Goal: Find specific page/section: Find specific page/section

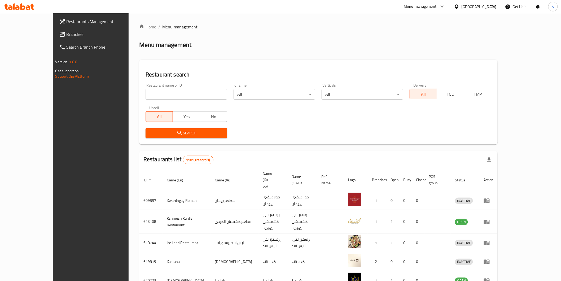
drag, startPoint x: 27, startPoint y: 1, endPoint x: 27, endPoint y: 9, distance: 8.0
click at [27, 2] on div at bounding box center [19, 6] width 38 height 11
click at [27, 9] on icon at bounding box center [28, 7] width 5 height 5
click at [173, 98] on input "search" at bounding box center [187, 94] width 82 height 11
paste input "Bet Alsamak"
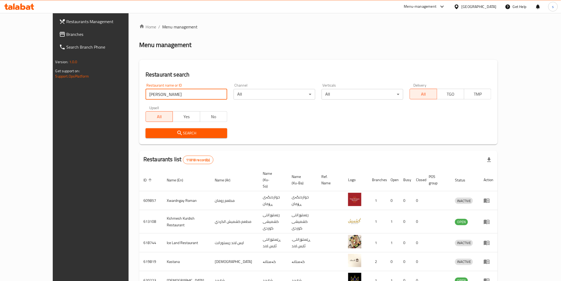
type input "Bet Alsamak"
click button "Search" at bounding box center [187, 133] width 82 height 10
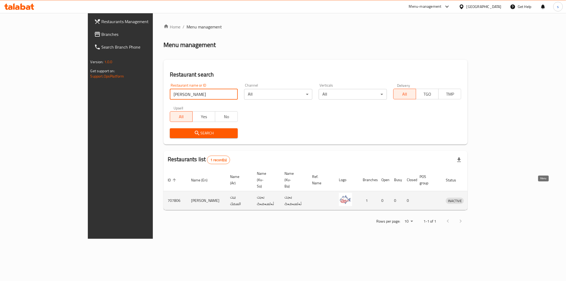
click at [480, 197] on icon "enhanced table" at bounding box center [477, 200] width 6 height 6
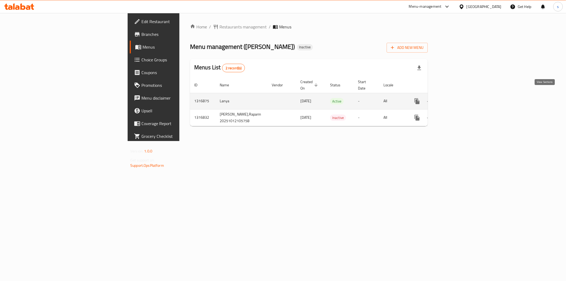
click at [458, 98] on icon "enhanced table" at bounding box center [455, 101] width 6 height 6
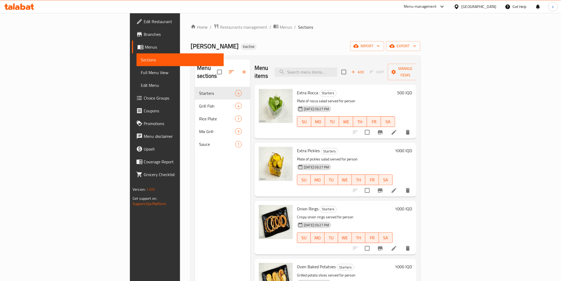
click at [12, 3] on div at bounding box center [19, 6] width 38 height 11
click at [17, 6] on icon at bounding box center [17, 7] width 5 height 5
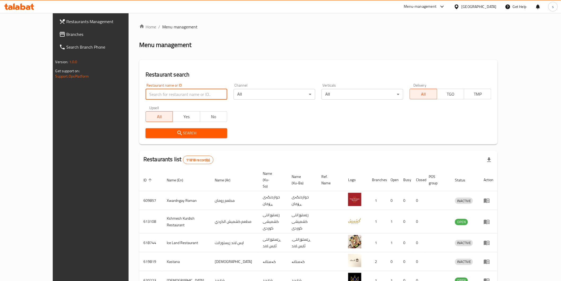
click at [173, 96] on input "search" at bounding box center [187, 94] width 82 height 11
paste input "Mohamed Diet"
type input "Mohamed Diet"
click button "Search" at bounding box center [187, 133] width 82 height 10
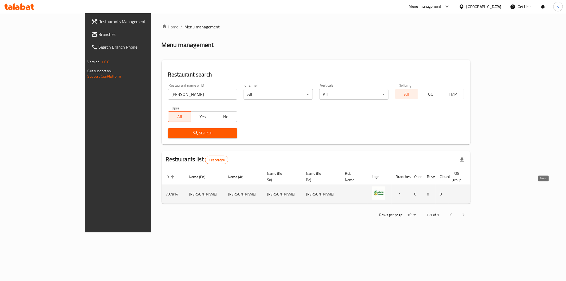
click at [513, 192] on icon "enhanced table" at bounding box center [511, 194] width 6 height 5
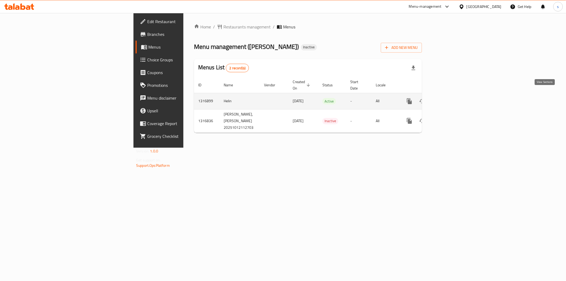
click at [454, 99] on link "enhanced table" at bounding box center [447, 101] width 13 height 13
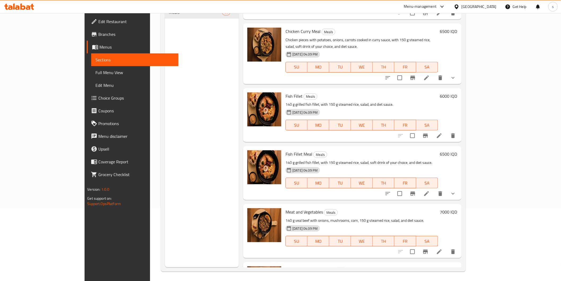
scroll to position [74, 0]
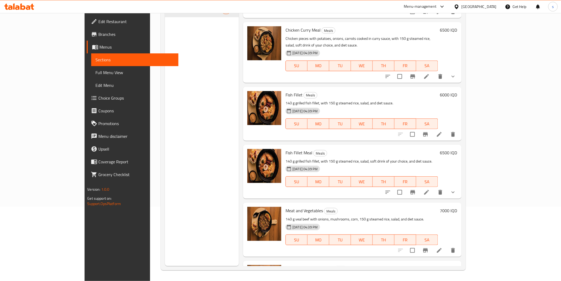
click at [95, 70] on span "Full Menu View" at bounding box center [134, 72] width 78 height 6
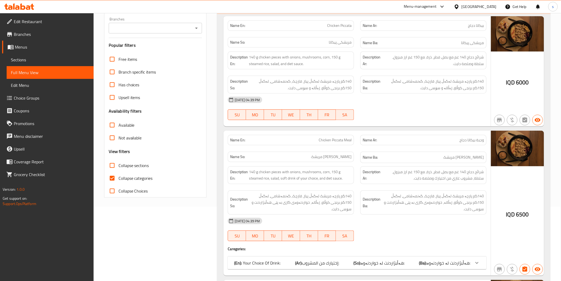
click at [139, 180] on span "Collapse categories" at bounding box center [136, 178] width 34 height 6
click at [119, 180] on input "Collapse categories" at bounding box center [112, 178] width 13 height 13
checkbox input "false"
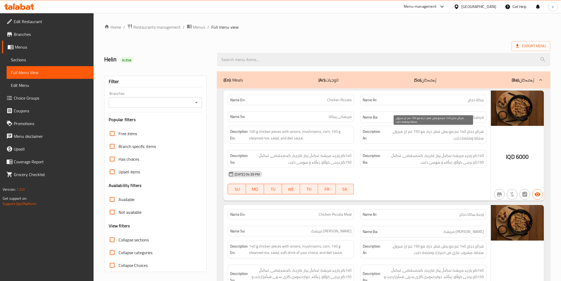
click at [397, 136] on span "شرائح دجاج 140 غم مع بصل، فطر، ذرة، مع 150 غم ارز مبزول، سلطة وصلصة دايت." at bounding box center [434, 134] width 102 height 13
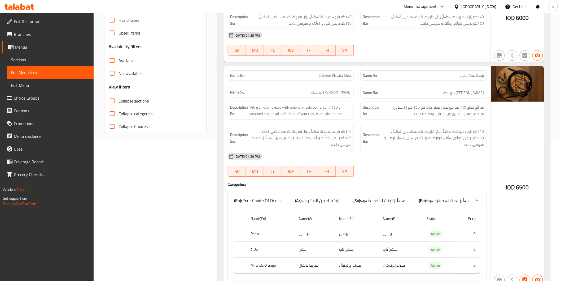
scroll to position [147, 0]
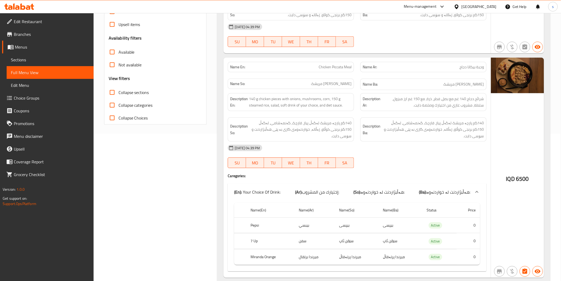
click at [421, 162] on div "12-10-2025 04:39 PM SU MO TU WE TH FR SA" at bounding box center [357, 156] width 265 height 30
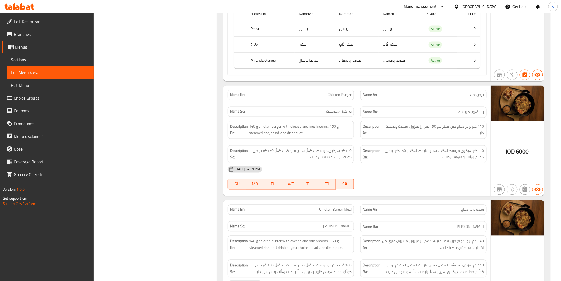
scroll to position [353, 0]
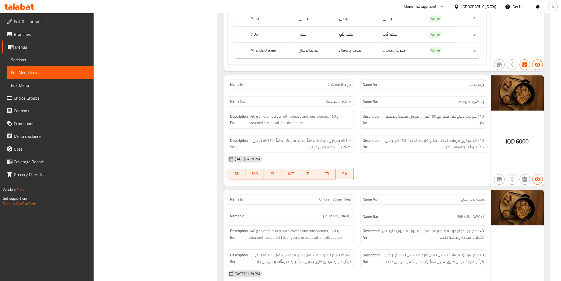
click at [311, 142] on span "140گم بەرگری مریشک لەگەڵ پەنیر، قارچک، لەگەڵ 150گم برنجی کوڵاو، زەڵاتە و سۆسی د…" at bounding box center [300, 143] width 103 height 13
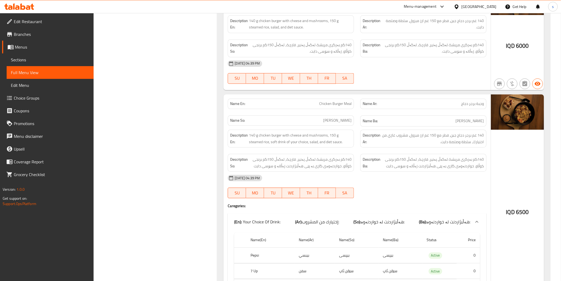
scroll to position [471, 0]
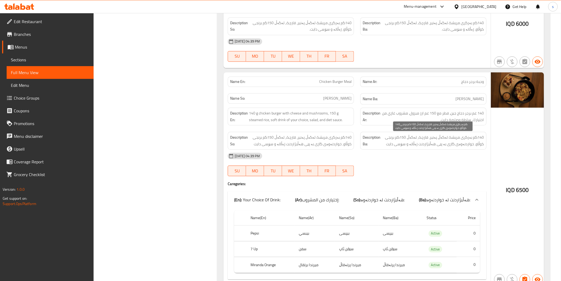
click at [412, 139] on span "140گم بەرگری مریشک لەگەڵ پەنیر، قارچک، لەگەڵ 150گم برنجی کوڵاو، خواردنەوەی گازی…" at bounding box center [433, 140] width 103 height 13
click at [430, 165] on div "12-10-2025 04:39 PM SU MO TU WE TH FR SA" at bounding box center [357, 164] width 265 height 30
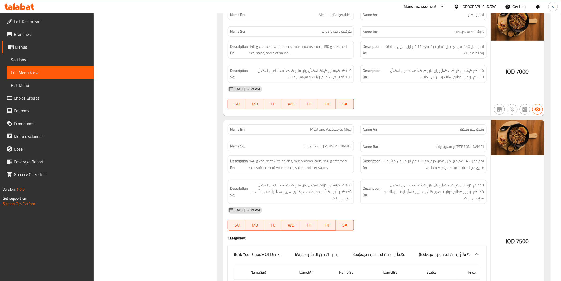
scroll to position [1768, 0]
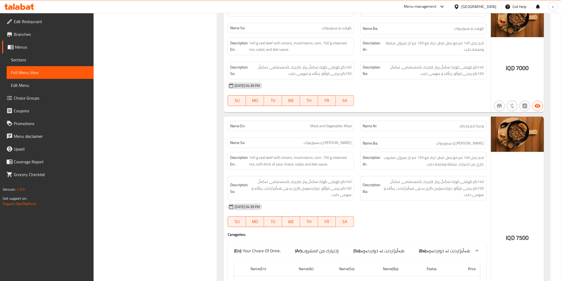
click at [227, 279] on div "Name En: Meat and Vegetables Meal Name Ar: وجبة لحم وخضار Name So: ژەمی گۆشت و …" at bounding box center [357, 226] width 267 height 220
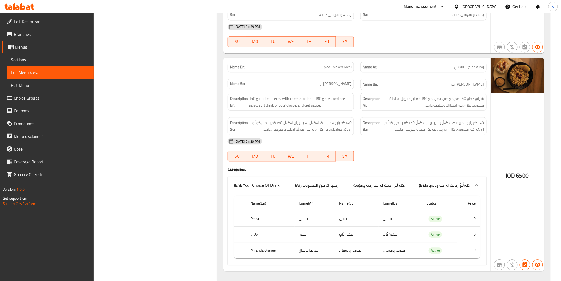
scroll to position [2178, 0]
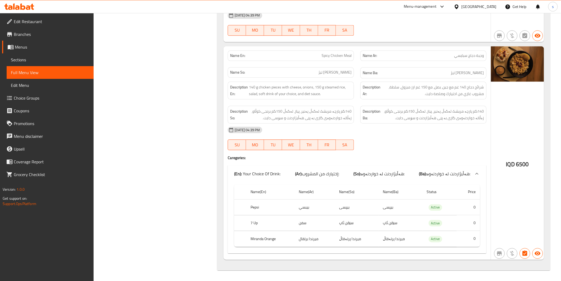
click at [434, 99] on div "Description Ar: شرائح دجاج 140 غم مع جبن، بصل، مع 150 غم ارز مبزول، سلطة، مشروب…" at bounding box center [423, 90] width 133 height 24
click at [450, 126] on div "12-10-2025 04:39 PM" at bounding box center [357, 129] width 265 height 13
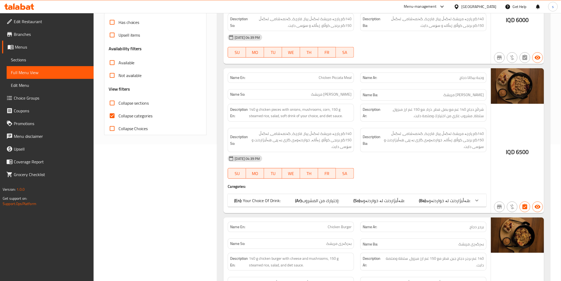
scroll to position [147, 0]
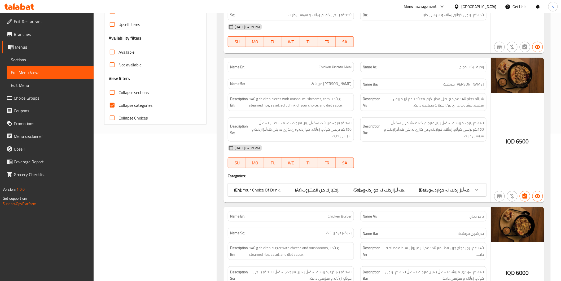
click at [141, 107] on span "Collapse categories" at bounding box center [136, 105] width 34 height 6
click at [119, 107] on input "Collapse categories" at bounding box center [112, 105] width 13 height 13
checkbox input "false"
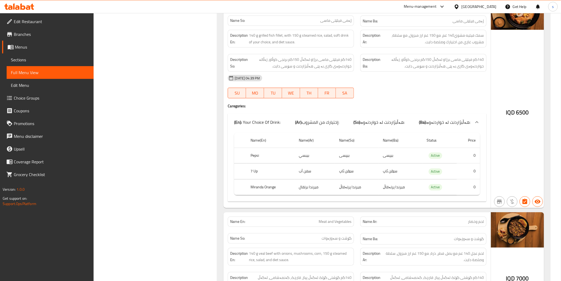
scroll to position [1591, 0]
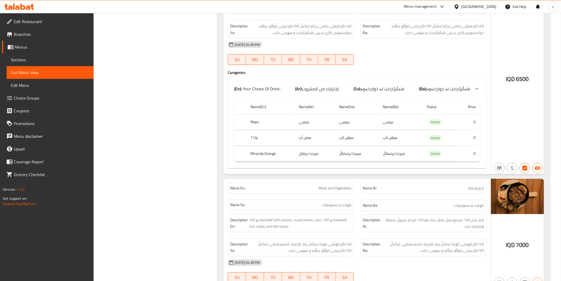
click at [22, 7] on icon at bounding box center [19, 6] width 30 height 6
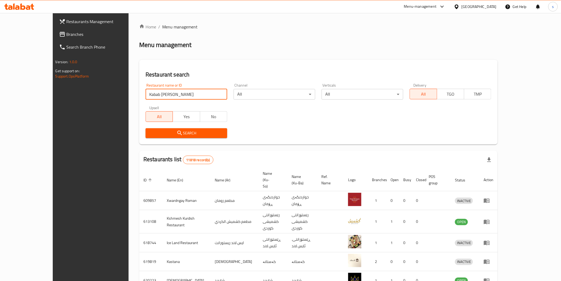
type input "Kabab [PERSON_NAME]"
click button "Search" at bounding box center [187, 133] width 82 height 10
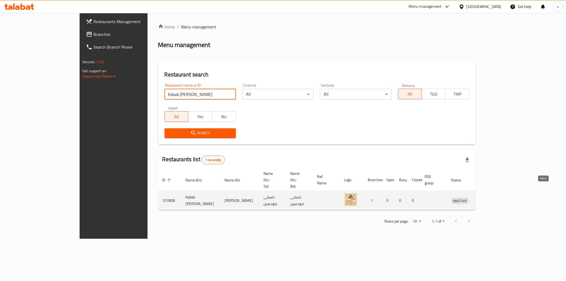
click at [486, 198] on icon "enhanced table" at bounding box center [483, 200] width 6 height 5
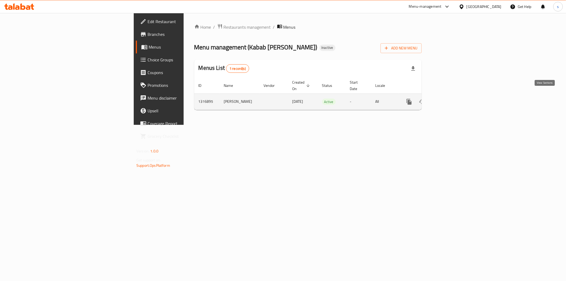
click at [450, 98] on icon "enhanced table" at bounding box center [447, 101] width 6 height 6
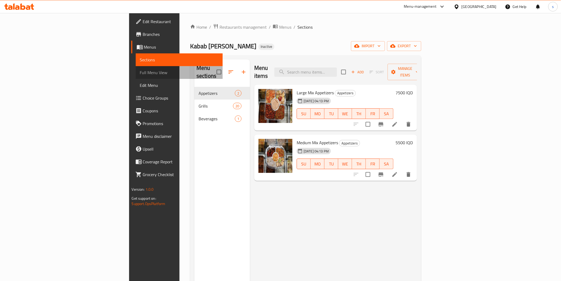
click at [140, 73] on span "Full Menu View" at bounding box center [179, 72] width 78 height 6
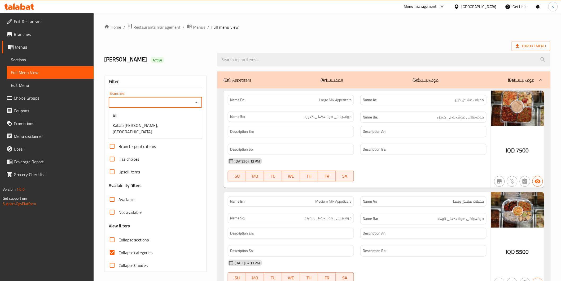
click at [167, 104] on input "Branches" at bounding box center [151, 102] width 82 height 7
click at [164, 123] on li "Kabab [PERSON_NAME], [GEOGRAPHIC_DATA]" at bounding box center [155, 128] width 94 height 16
type input "Kabab [PERSON_NAME], [GEOGRAPHIC_DATA]"
click at [150, 253] on span "Collapse categories" at bounding box center [136, 252] width 34 height 6
click at [119, 253] on input "Collapse categories" at bounding box center [112, 252] width 13 height 13
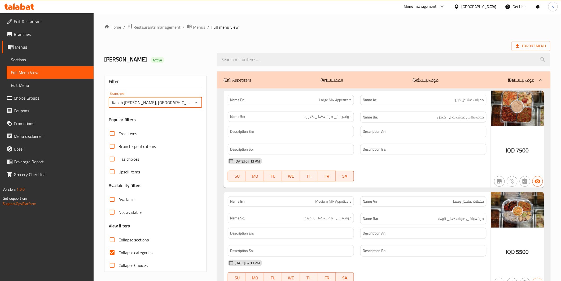
checkbox input "false"
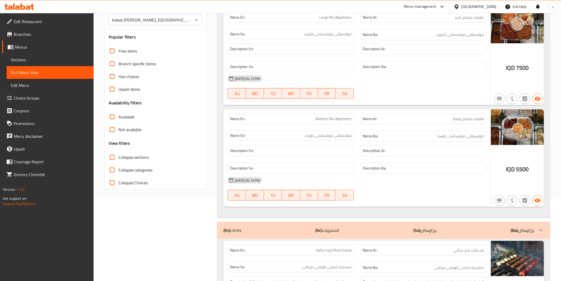
scroll to position [88, 0]
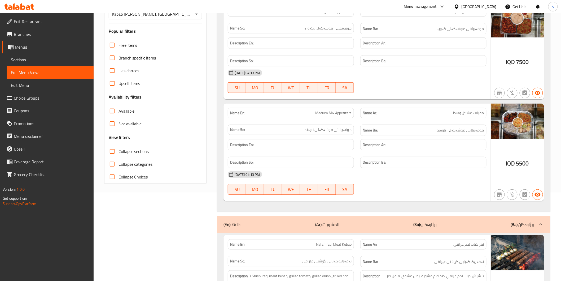
click at [404, 152] on div "Description Ar:" at bounding box center [423, 145] width 133 height 18
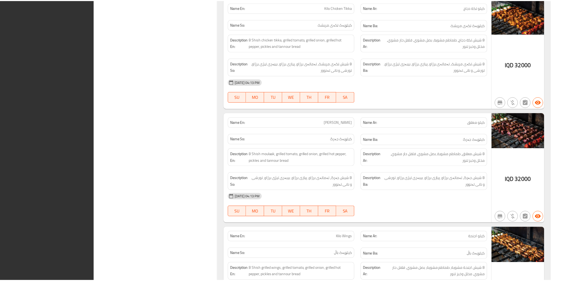
scroll to position [2483, 0]
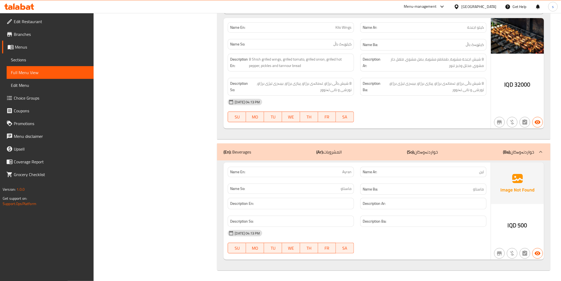
click at [62, 25] on link "Edit Restaurant" at bounding box center [47, 21] width 91 height 13
